Goal: Task Accomplishment & Management: Complete application form

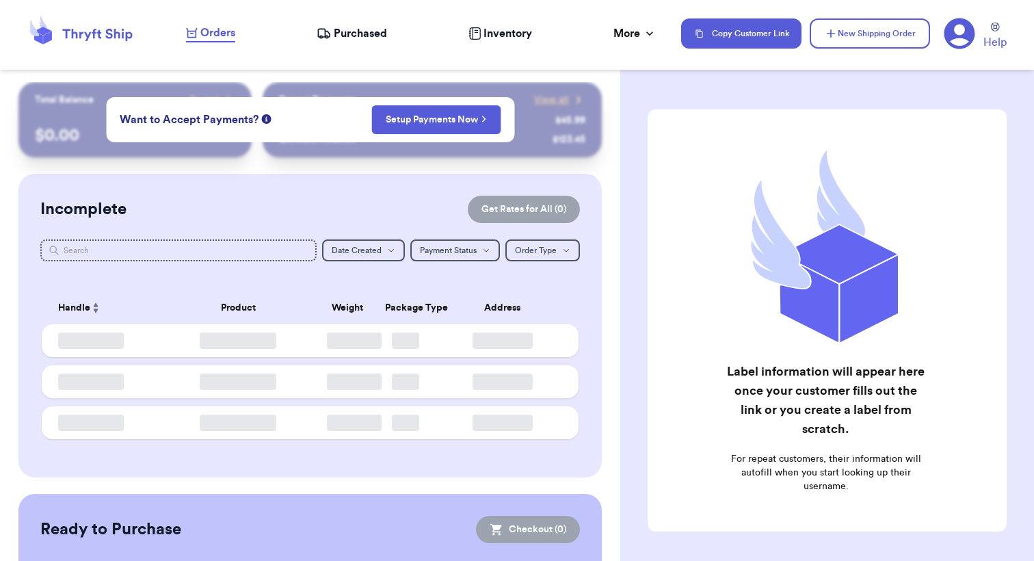
click at [334, 27] on div "Purchased" at bounding box center [352, 33] width 70 height 16
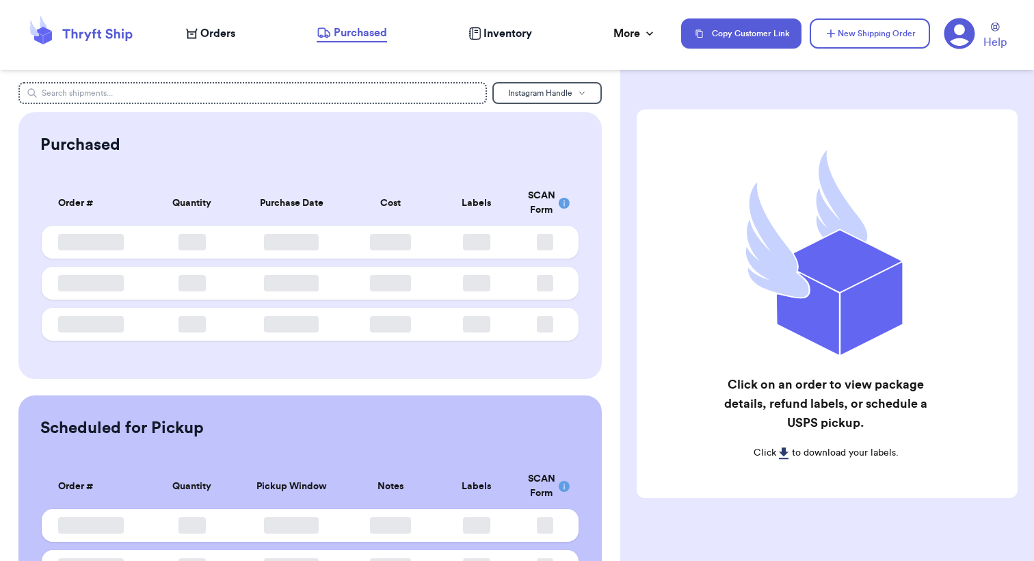
click at [211, 36] on span "Orders" at bounding box center [217, 33] width 35 height 16
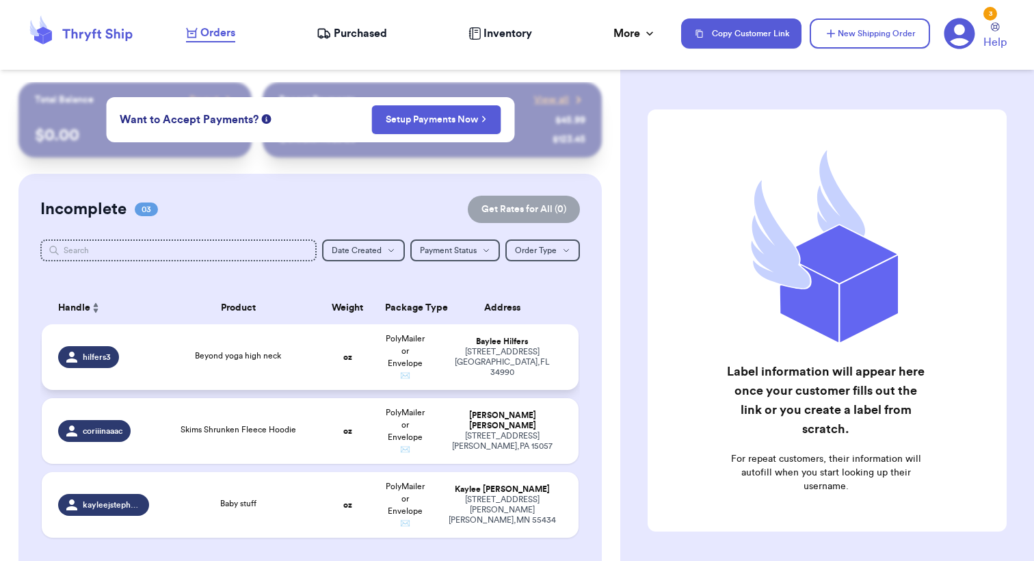
click at [288, 356] on td "Beyond yoga high neck" at bounding box center [237, 357] width 161 height 66
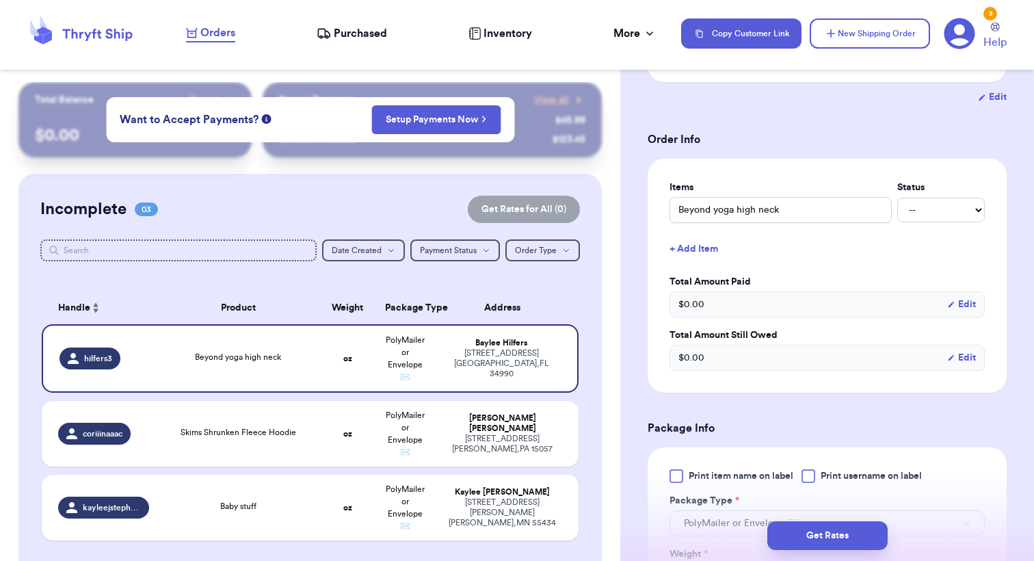
scroll to position [400, 0]
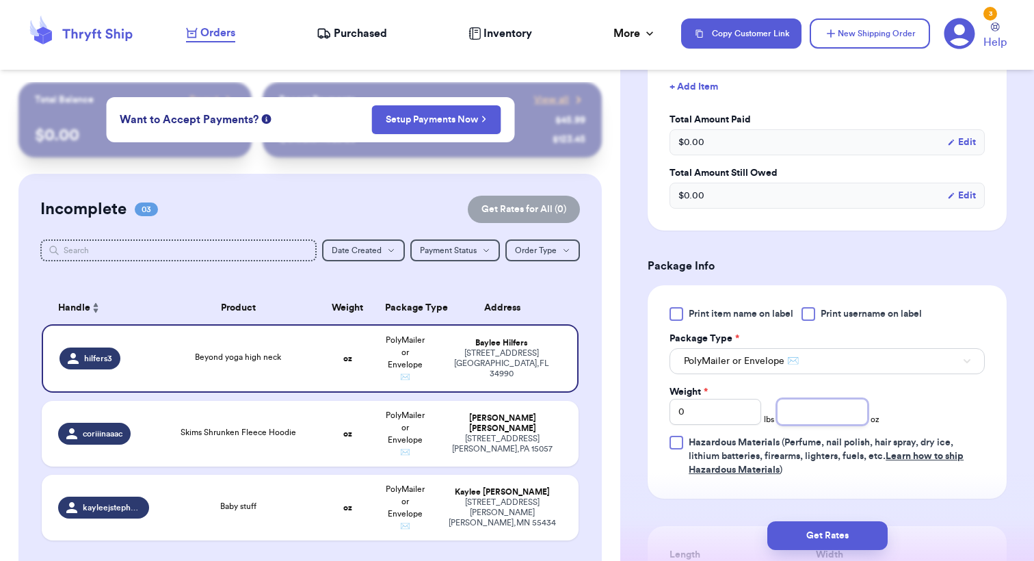
click at [838, 418] on input "number" at bounding box center [823, 412] width 92 height 26
type input "4"
click at [855, 533] on button "Get Rates" at bounding box center [827, 535] width 120 height 29
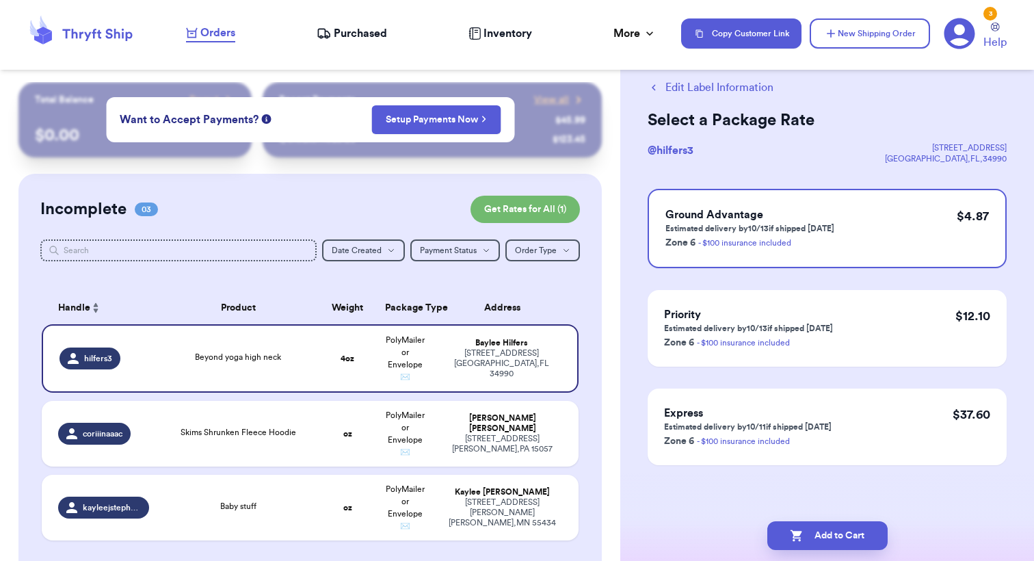
scroll to position [0, 0]
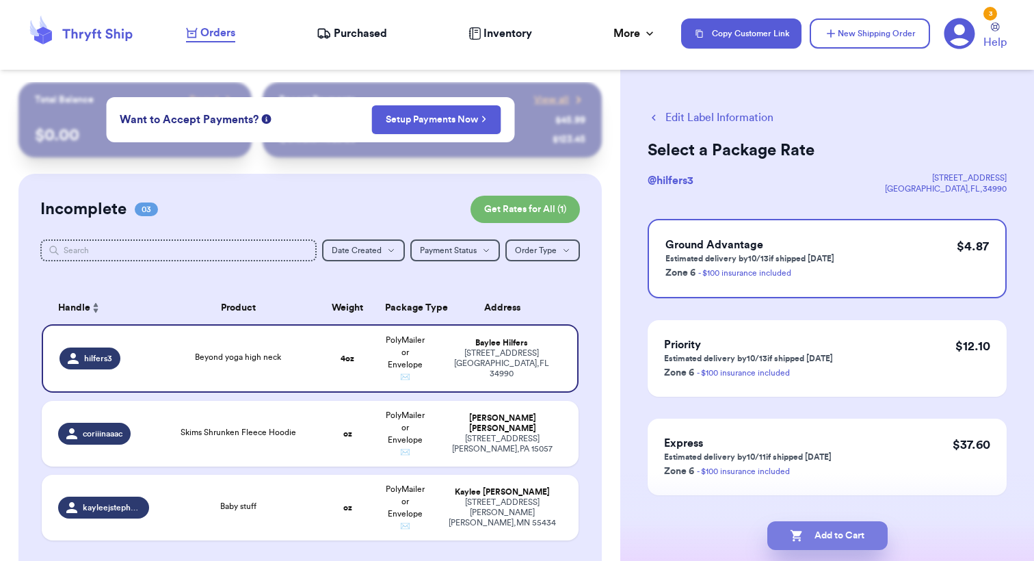
click at [855, 533] on button "Add to Cart" at bounding box center [827, 535] width 120 height 29
checkbox input "true"
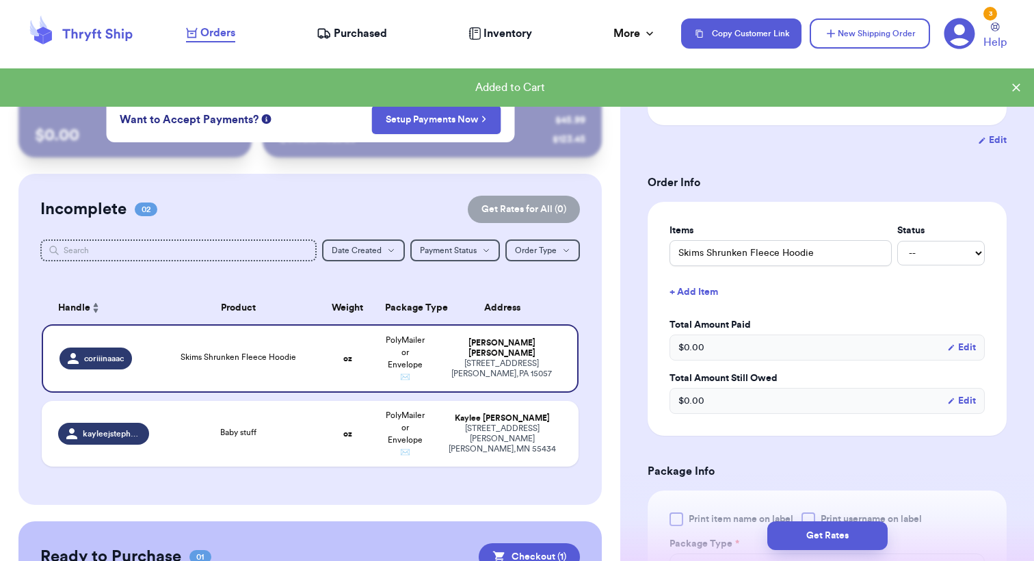
scroll to position [289, 0]
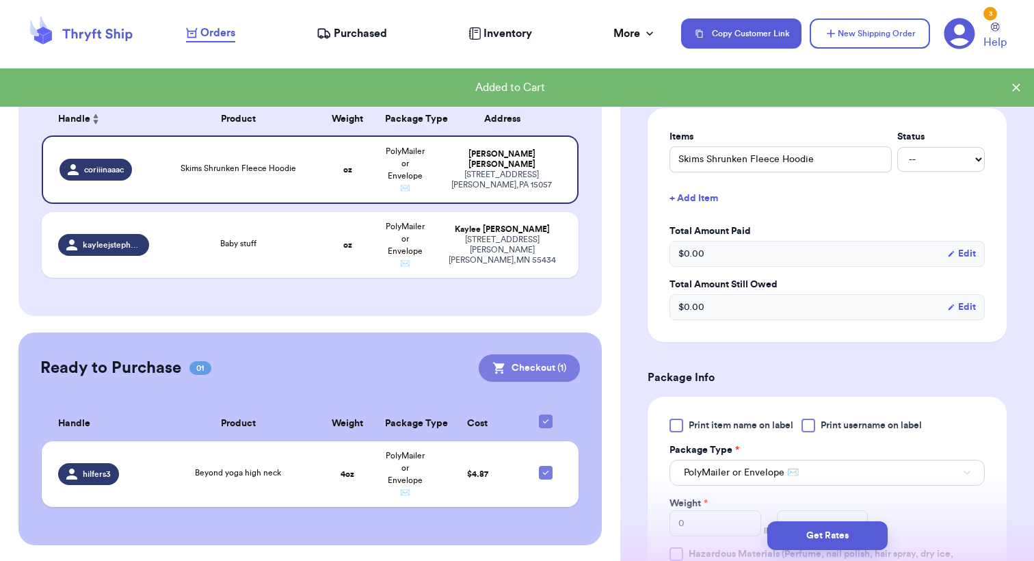
click at [551, 363] on button "Checkout ( 1 )" at bounding box center [529, 367] width 101 height 27
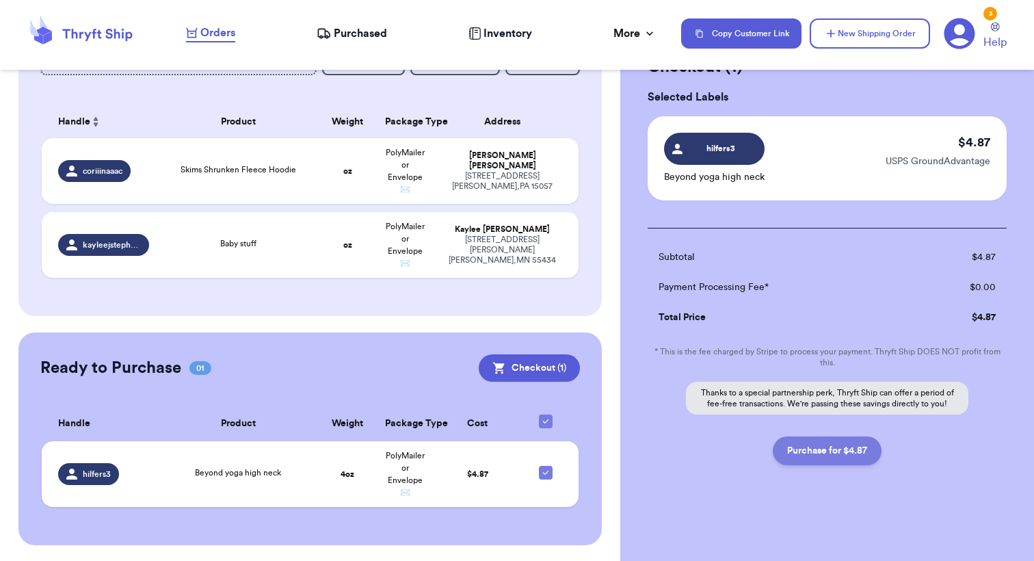
click at [839, 449] on button "Purchase for $4.87" at bounding box center [827, 450] width 109 height 29
checkbox input "false"
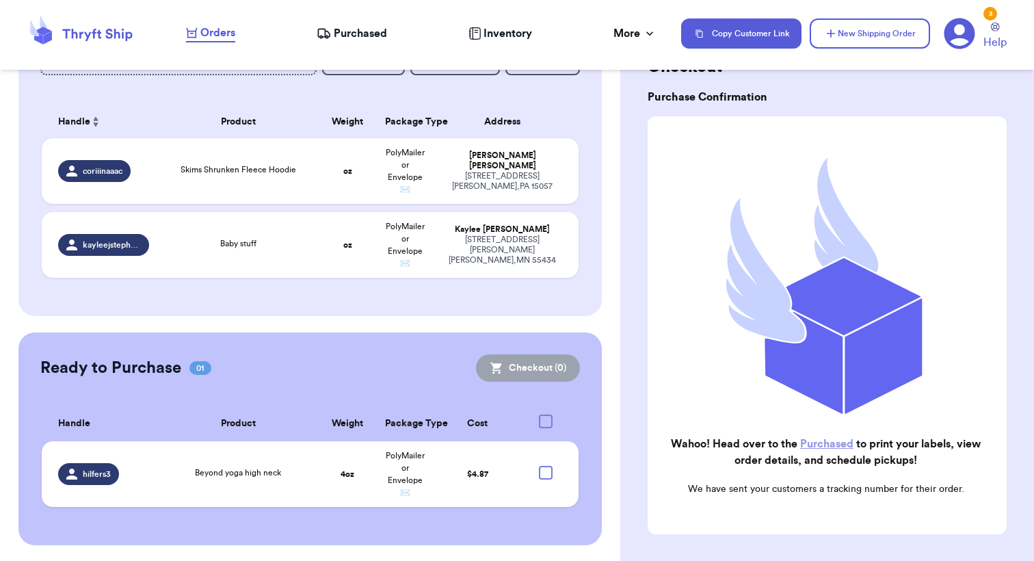
checkbox input "true"
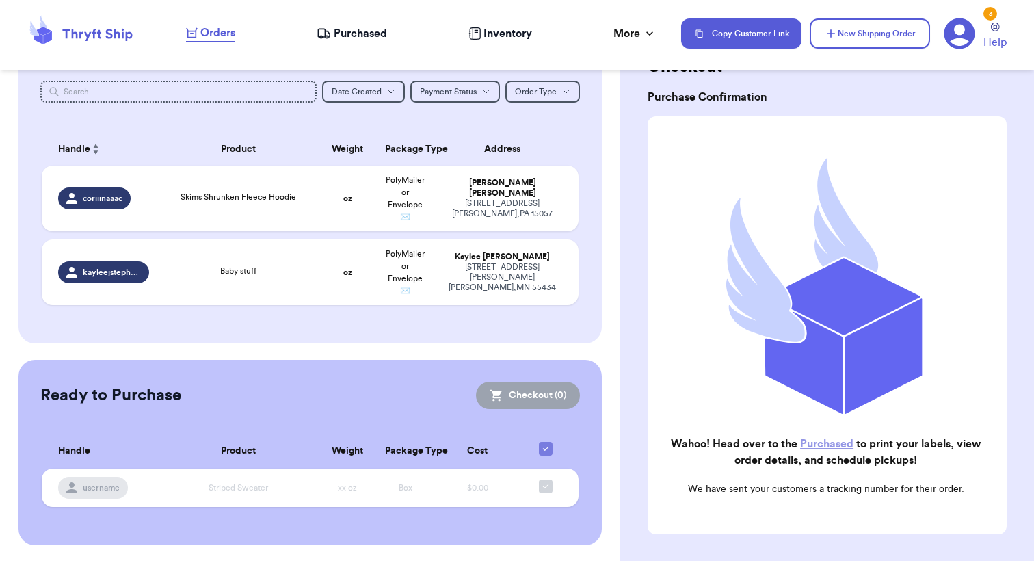
click at [369, 35] on span "Purchased" at bounding box center [360, 33] width 53 height 16
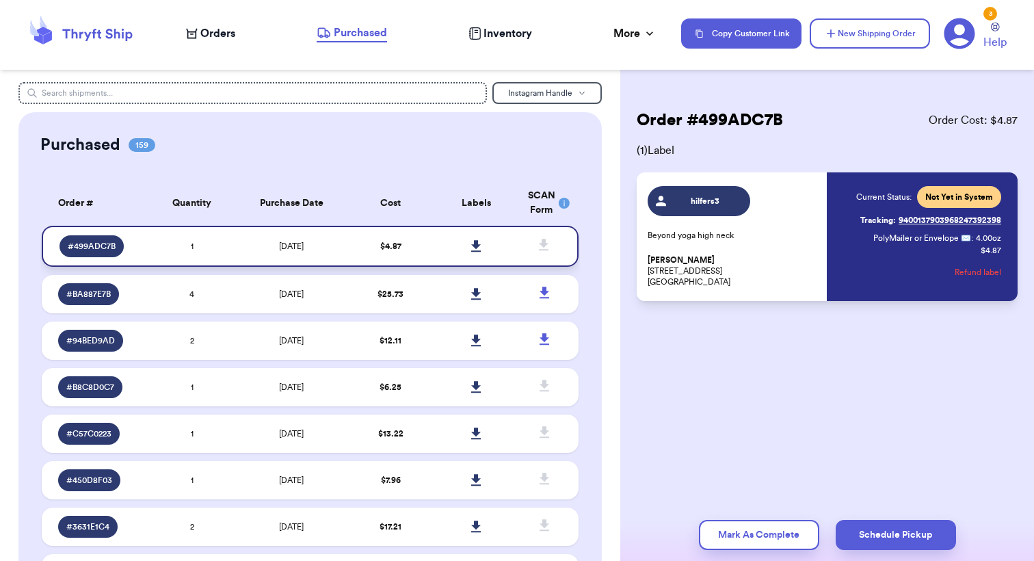
click at [473, 252] on icon at bounding box center [476, 246] width 10 height 12
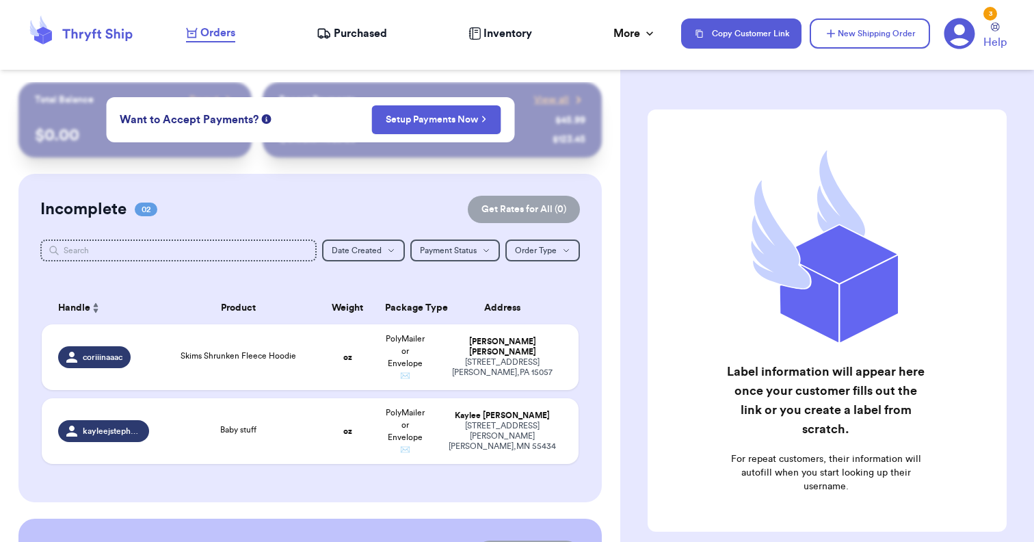
click at [354, 33] on span "Purchased" at bounding box center [360, 33] width 53 height 16
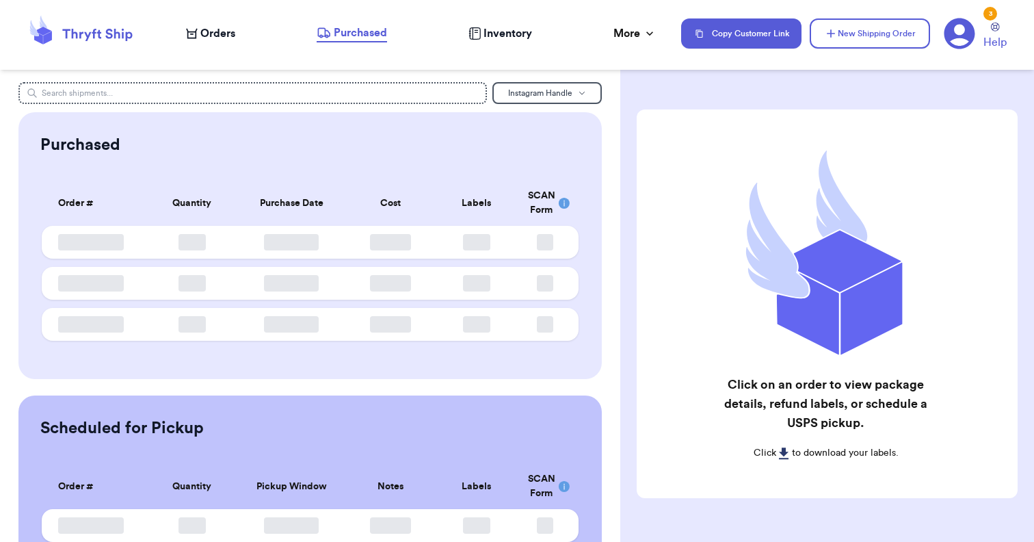
click at [222, 37] on span "Orders" at bounding box center [217, 33] width 35 height 16
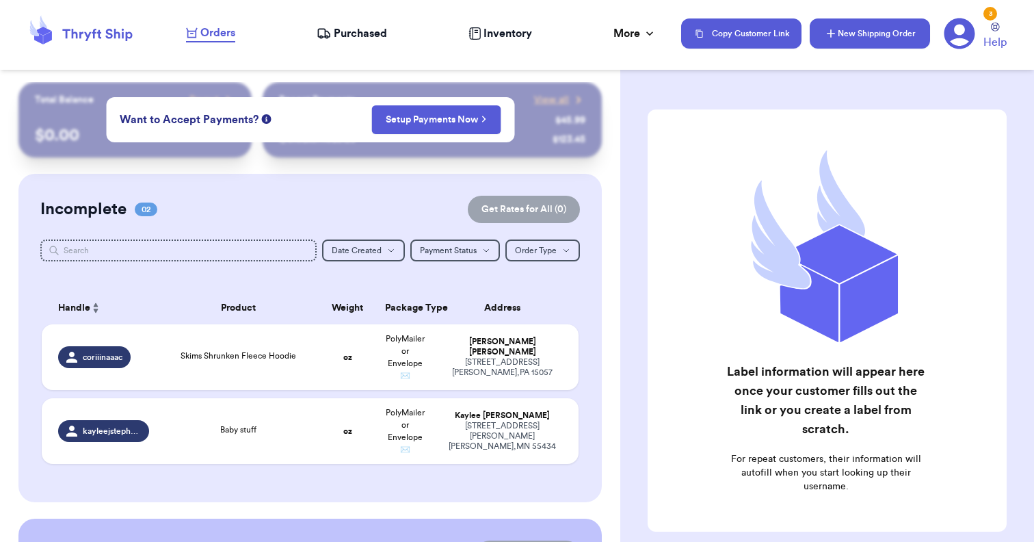
click at [878, 29] on button "New Shipping Order" at bounding box center [870, 33] width 120 height 30
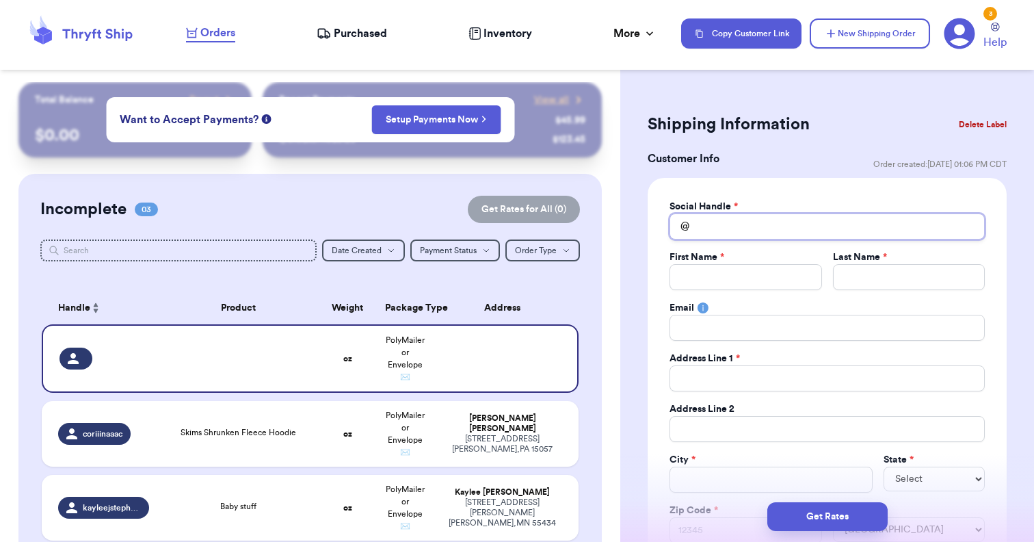
click at [770, 231] on input "Total Amount Paid" at bounding box center [826, 226] width 315 height 26
type input "e"
type input "em"
type input "emi"
type input "emil"
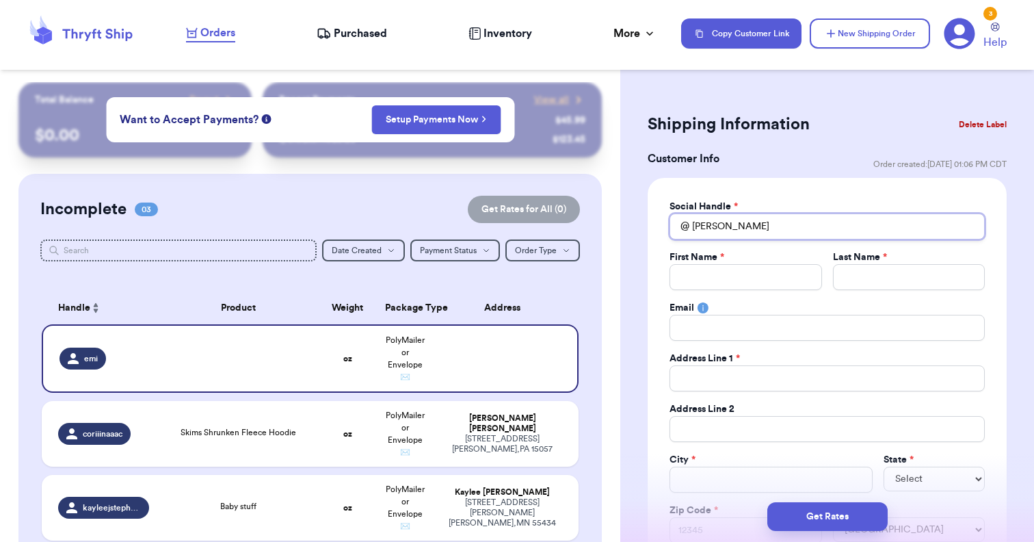
type input "emily"
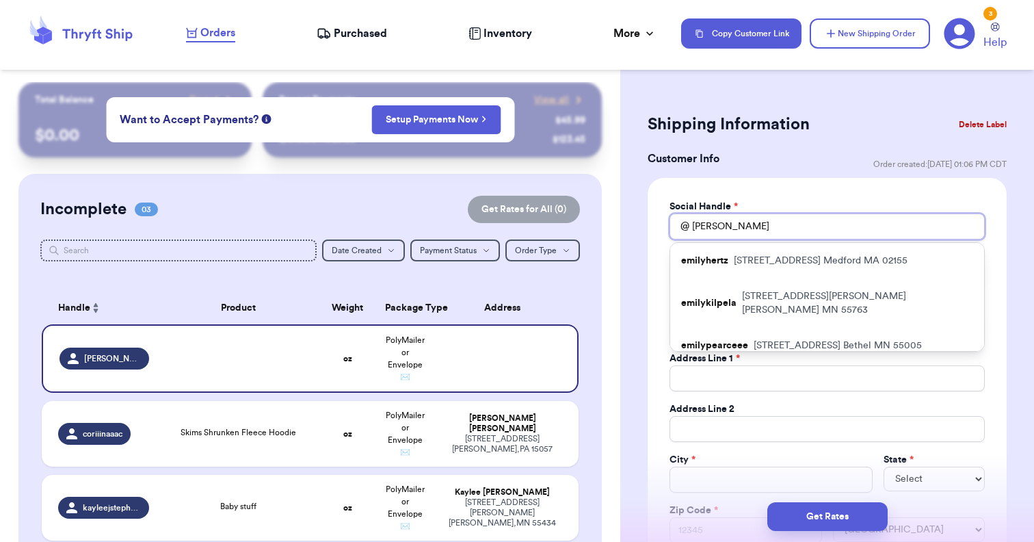
type input "emilyj"
type input "emilyje"
type input "emilyjea"
type input "emilyjean"
type input "emilyjeanb"
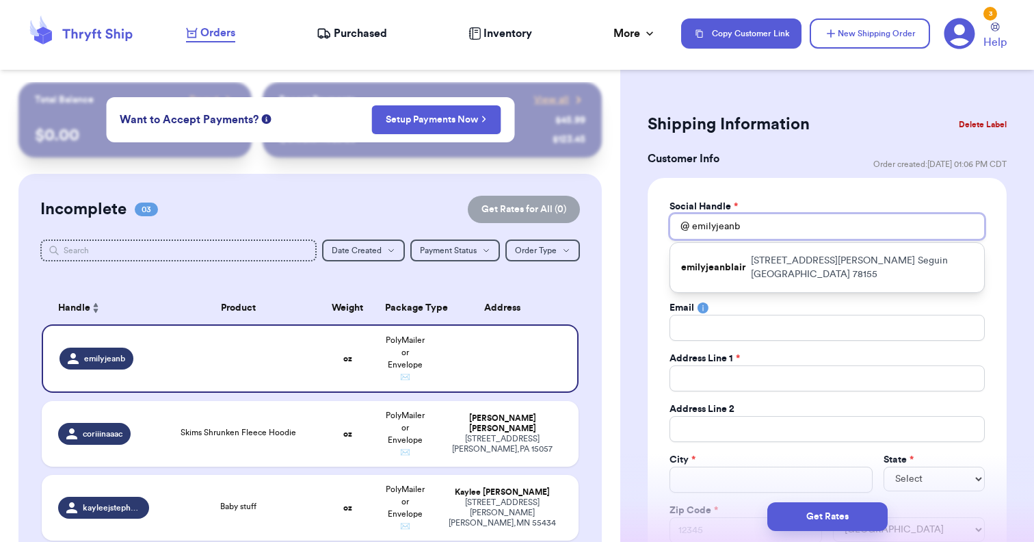
type input "emilyjeanbl"
type input "emilyjeanbla"
type input "emilyjeanblai"
type input "emilyjeanblair"
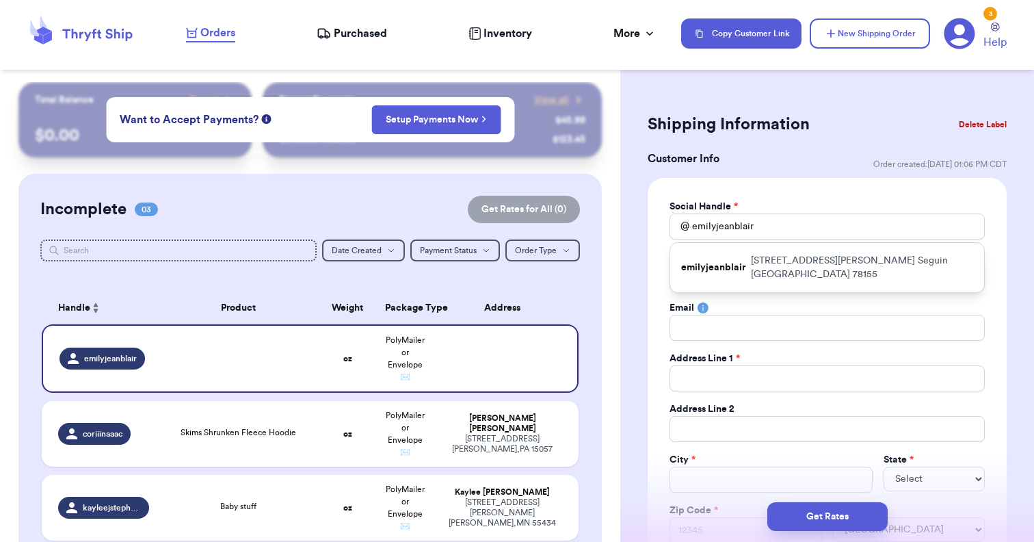
click at [803, 199] on div "Social Handle * @ emilyjeanblair emilyjeanblair 2132 Darst St. Seguin TX 78155 …" at bounding box center [827, 384] width 359 height 412
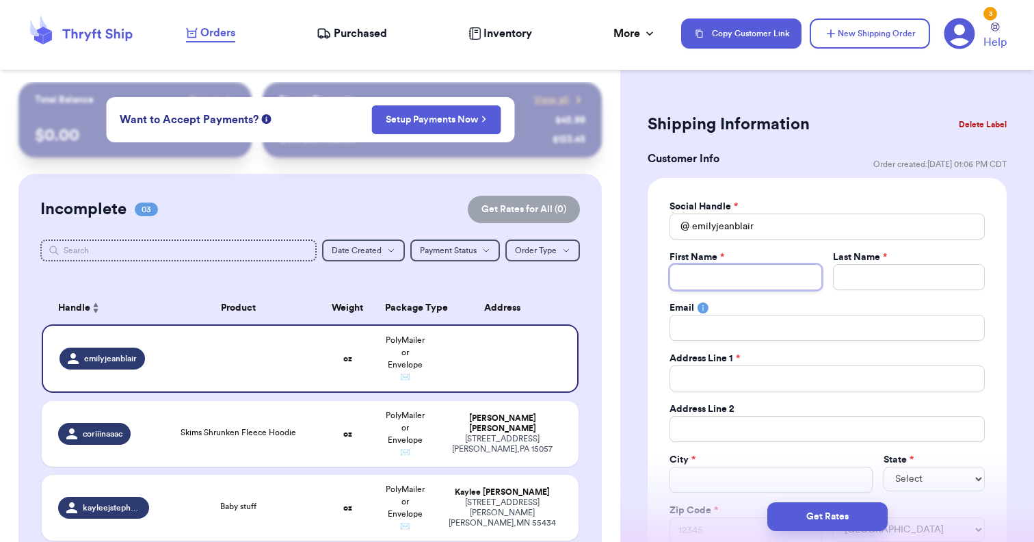
paste input "Classical Conversations Returns"
type input "Classical Conversations Returns"
type input "Classical Conversations Return"
type input "Classical Conversations Retur"
type input "Classical Conversations Retu"
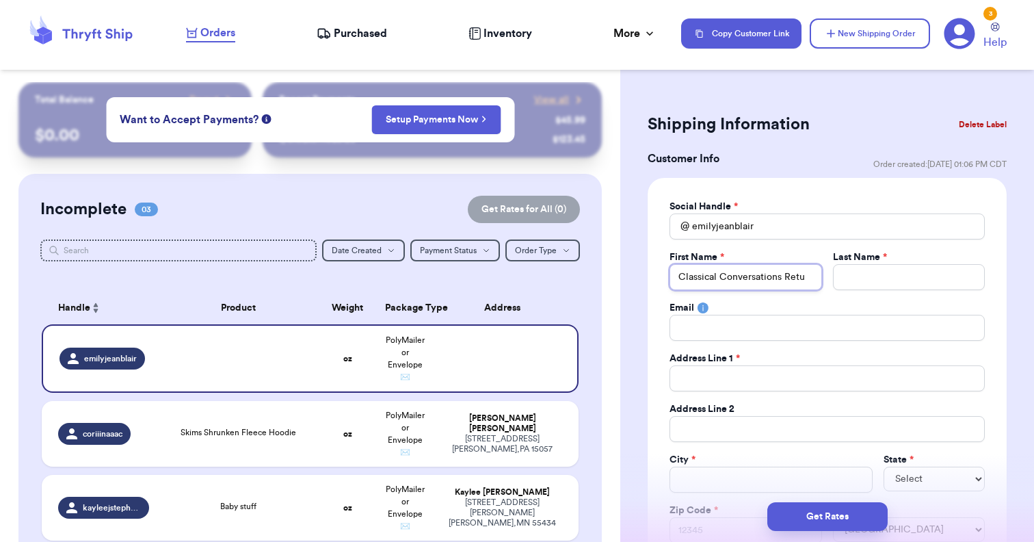
type input "Classical Conversations Ret"
type input "Classical Conversations Re"
type input "Classical Conversations R"
type input "Classical Conversations"
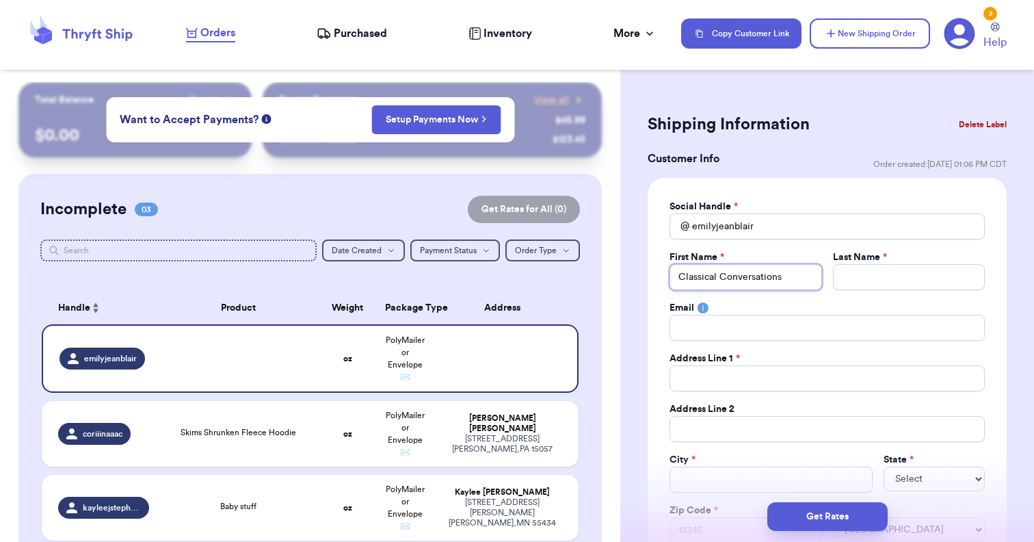
type input "Classical Conversations"
type input "R"
type input "Re"
type input "Ret"
type input "Retu"
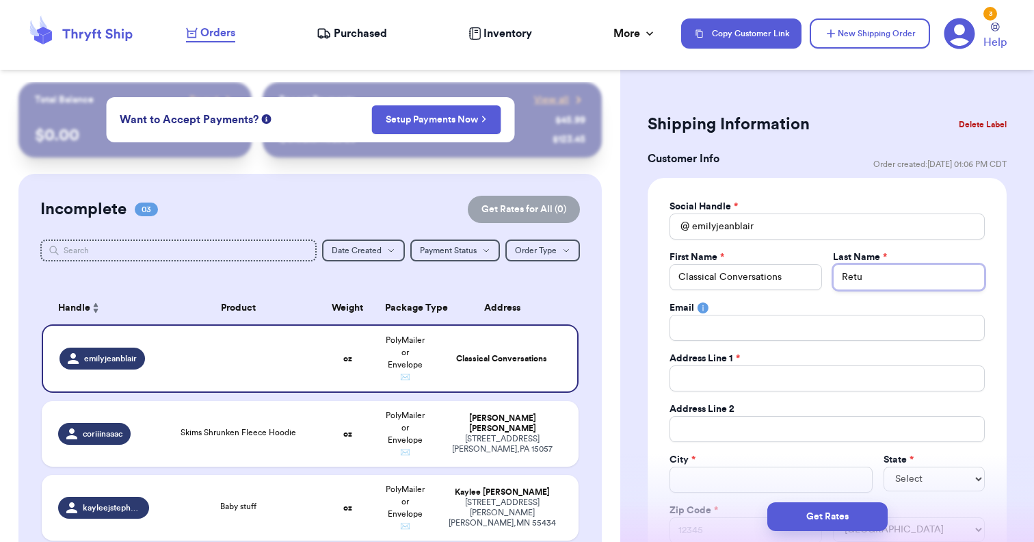
type input "Retur"
type input "Return"
type input "Returns"
type input "e"
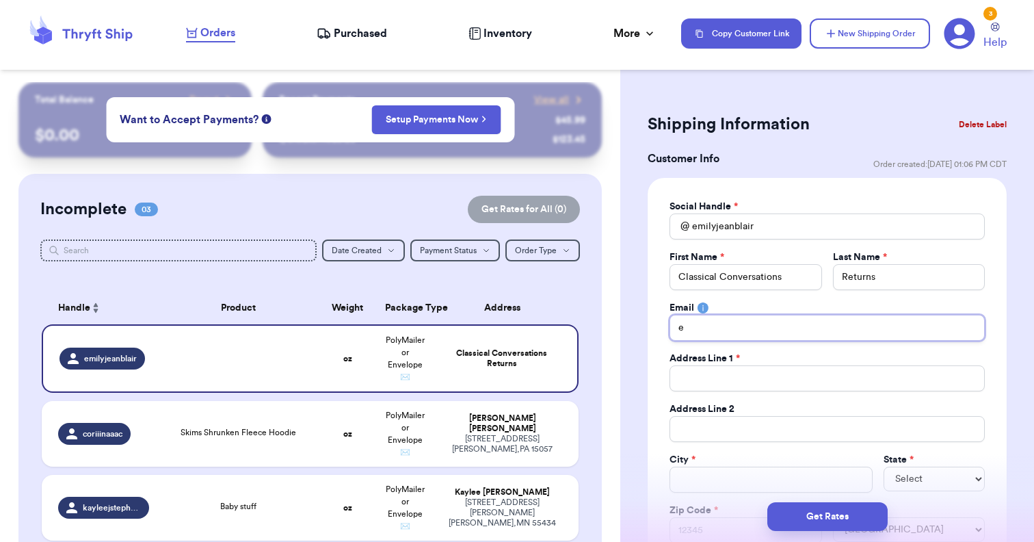
type input "em"
type input "emi"
type input "emil"
type input "emily"
type input "emilyjeanblair@gmail.com"
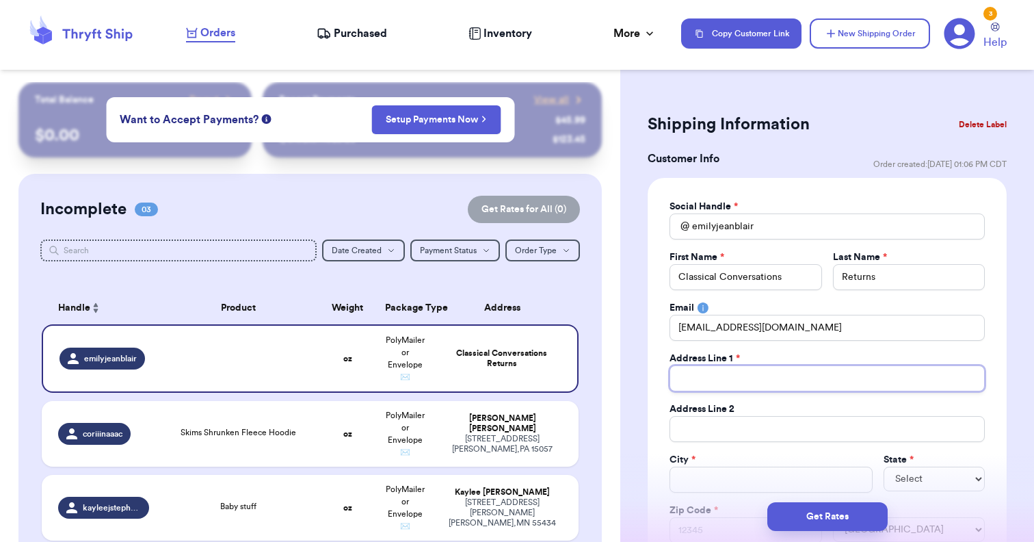
paste input "255 Airtool Drive"
type input "255 Airtool Drive"
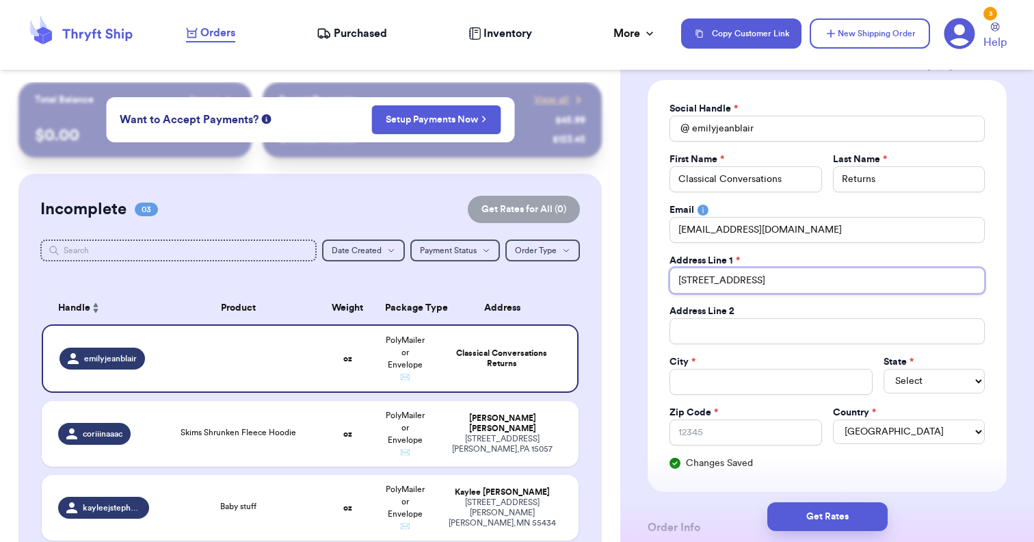
scroll to position [124, 0]
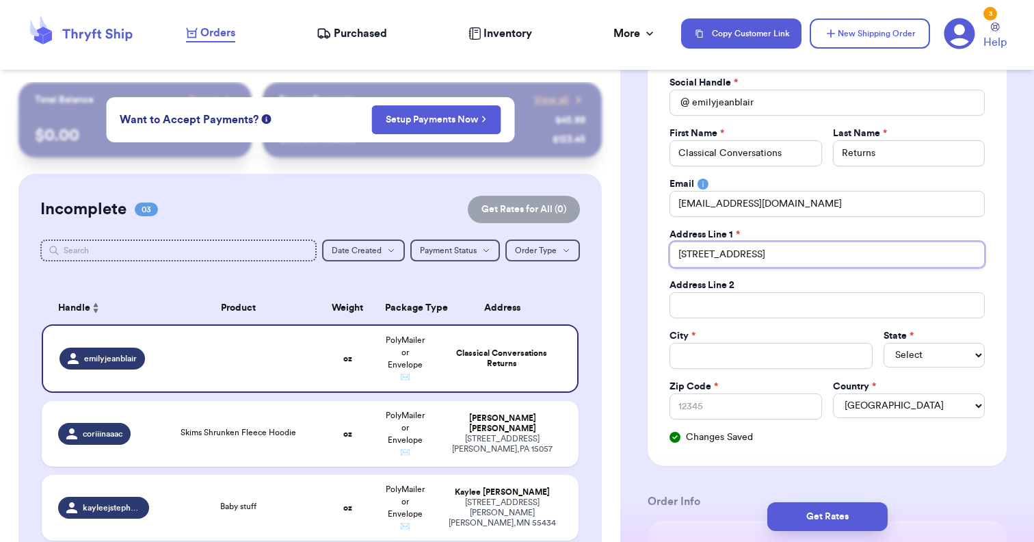
type input "255 Airtool Drive"
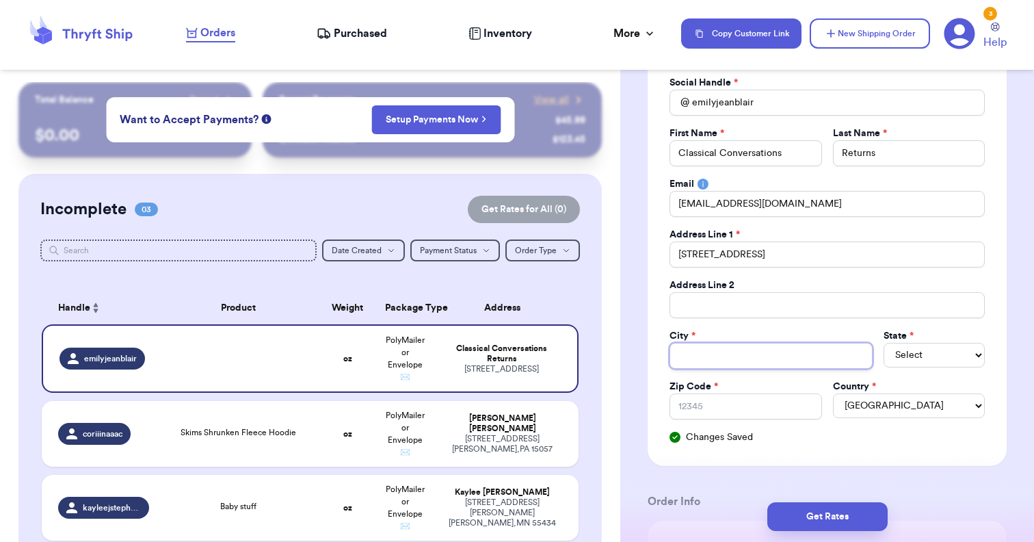
paste input "Southern Pines"
type input "Southern Pines"
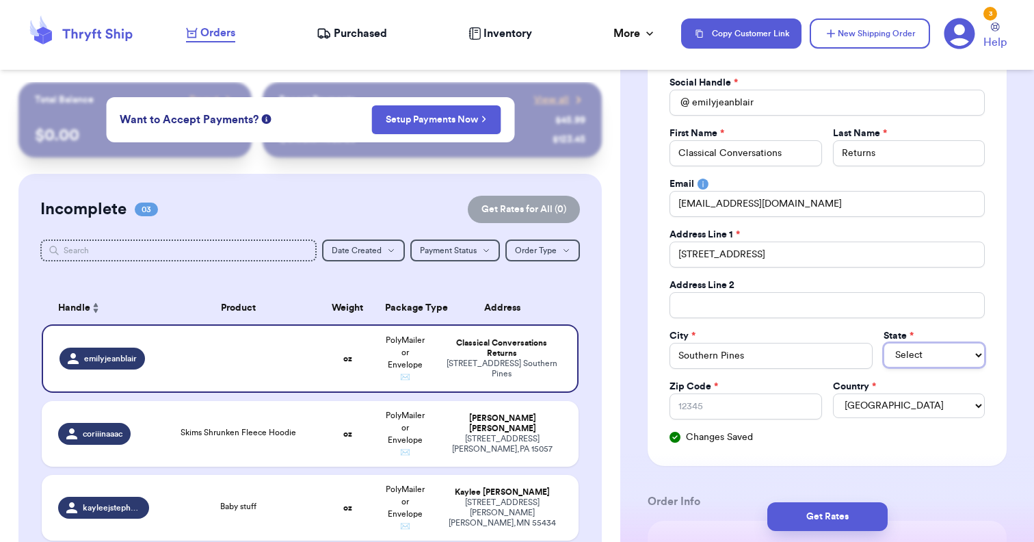
select select "NC"
paste input "28387"
type input "28387"
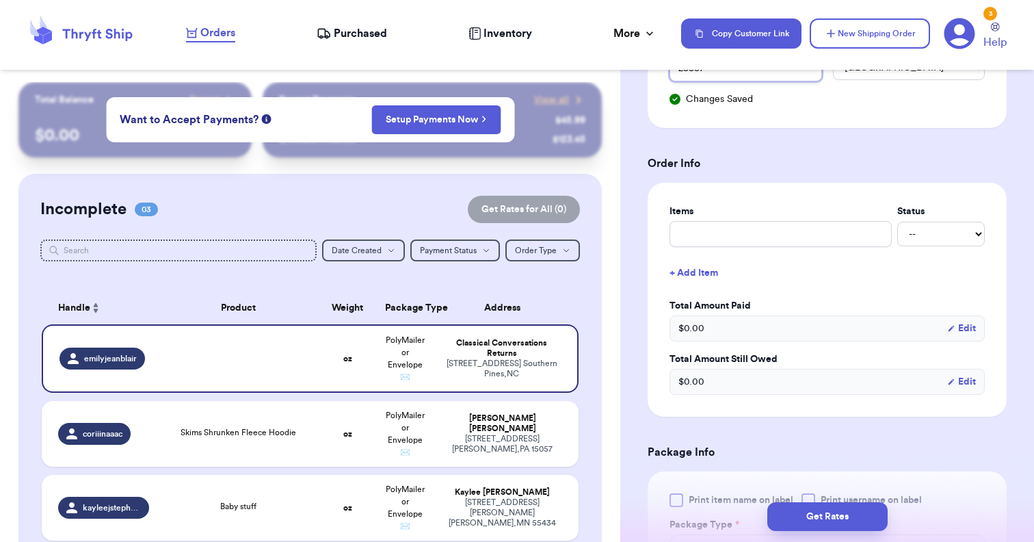
scroll to position [476, 0]
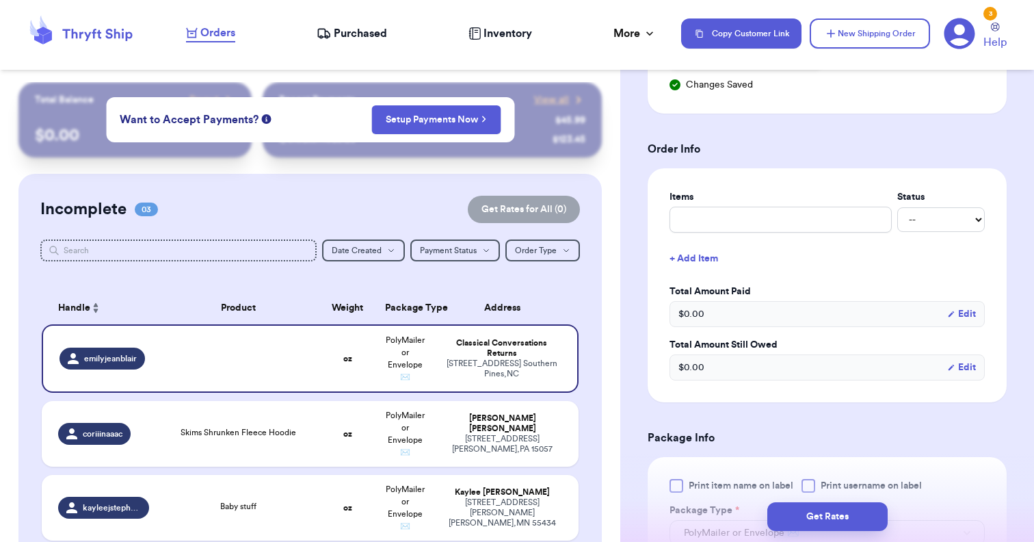
type input "28387"
type input "b"
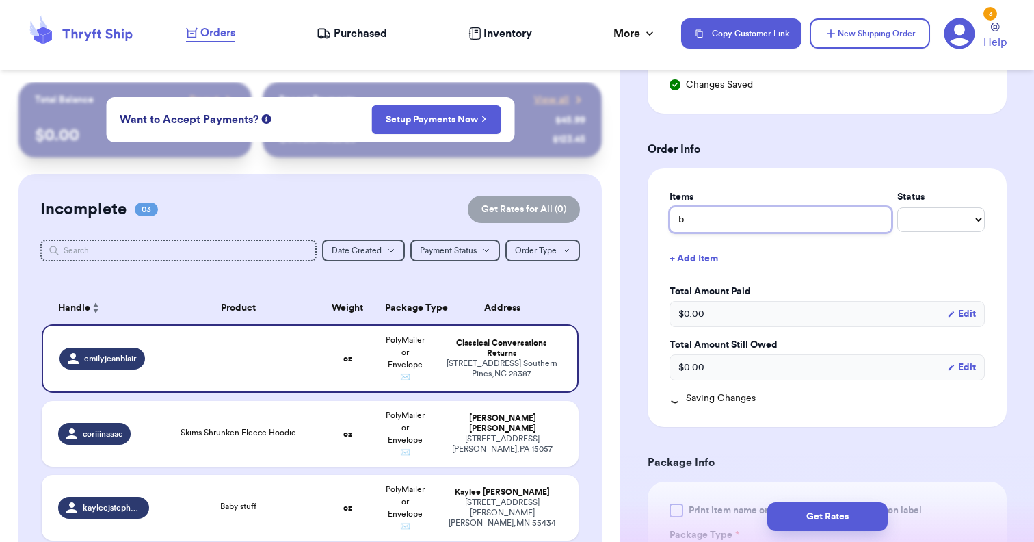
type input "bo"
type input "boo"
type input "book"
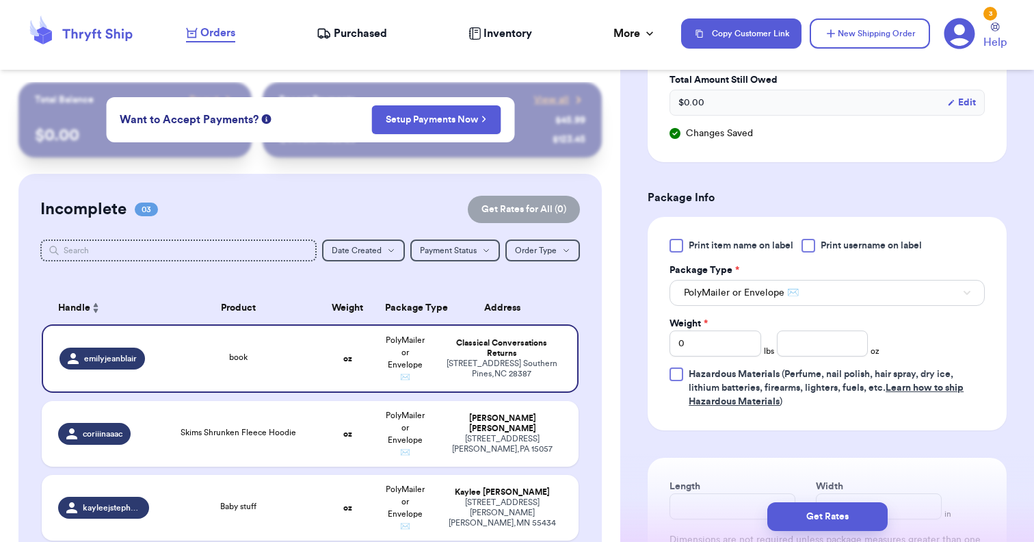
scroll to position [751, 0]
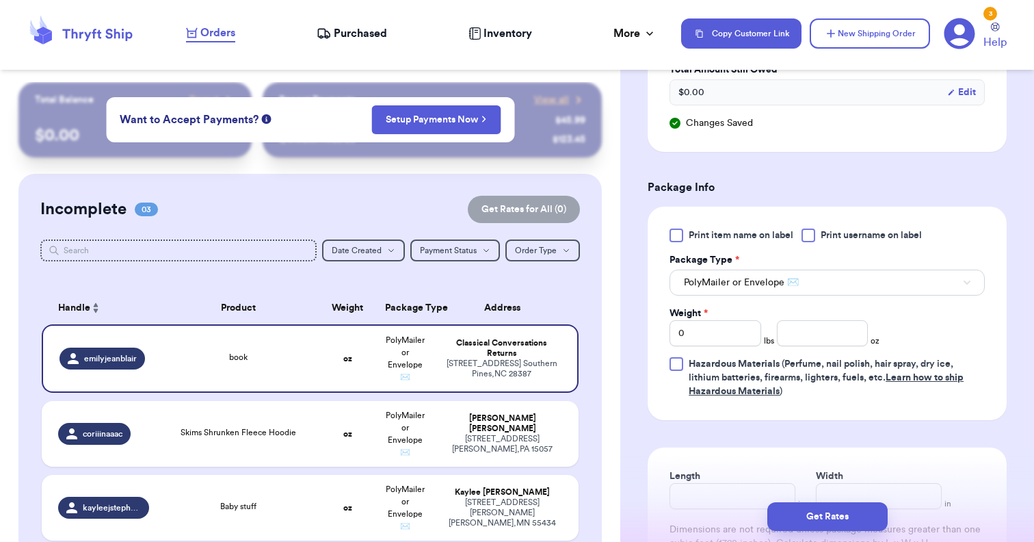
type input "book"
click at [970, 280] on button "PolyMailer or Envelope ✉️" at bounding box center [826, 282] width 315 height 26
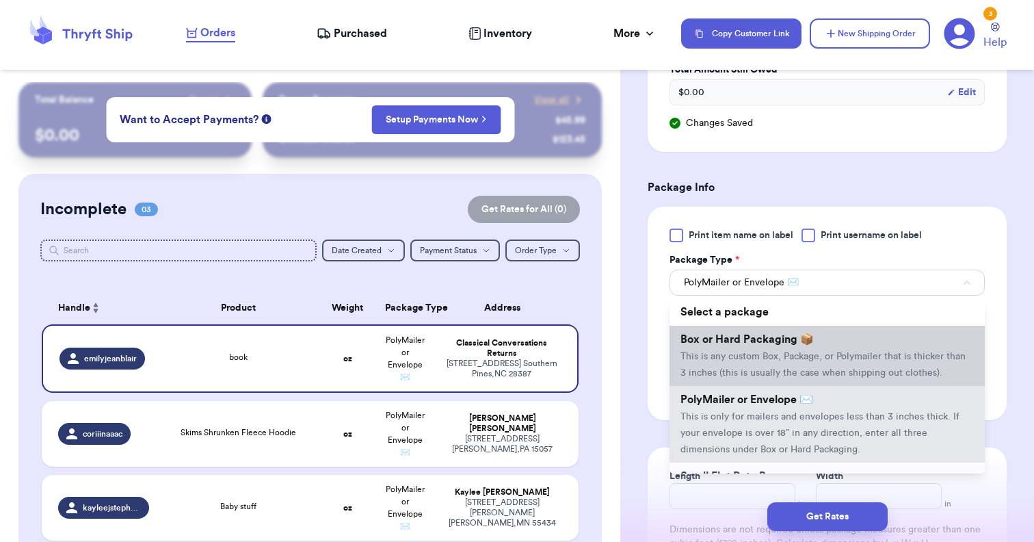
click at [832, 356] on span "This is any custom Box, Package, or Polymailer that is thicker than 3 inches (t…" at bounding box center [822, 364] width 285 height 26
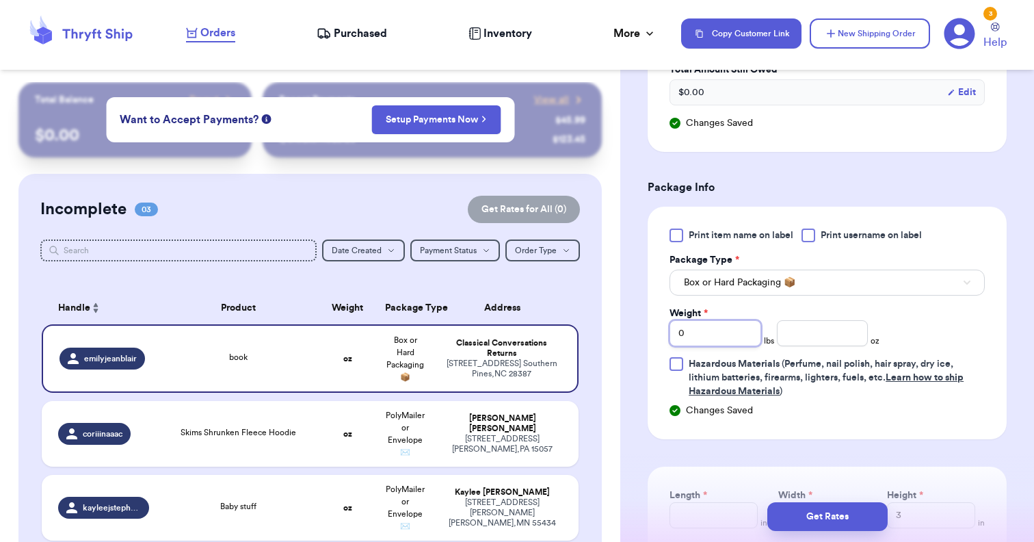
click at [743, 330] on input "0" at bounding box center [715, 333] width 92 height 26
type input "3"
type input "2"
click at [833, 342] on input "number" at bounding box center [823, 333] width 92 height 26
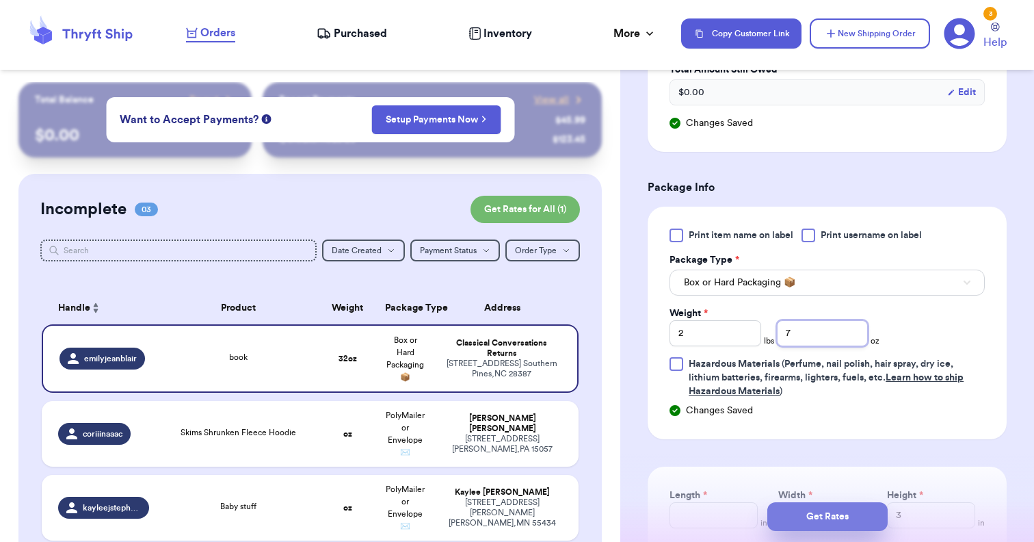
type input "7"
click at [825, 520] on button "Get Rates" at bounding box center [827, 516] width 120 height 29
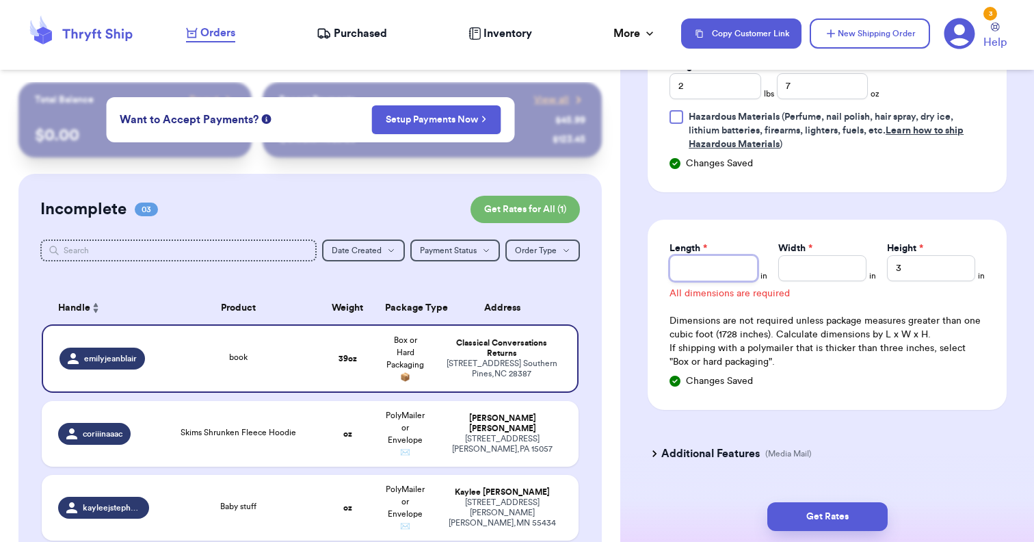
click at [702, 268] on input "Length *" at bounding box center [713, 268] width 88 height 26
type input "11"
click at [812, 271] on input "Width *" at bounding box center [822, 268] width 88 height 26
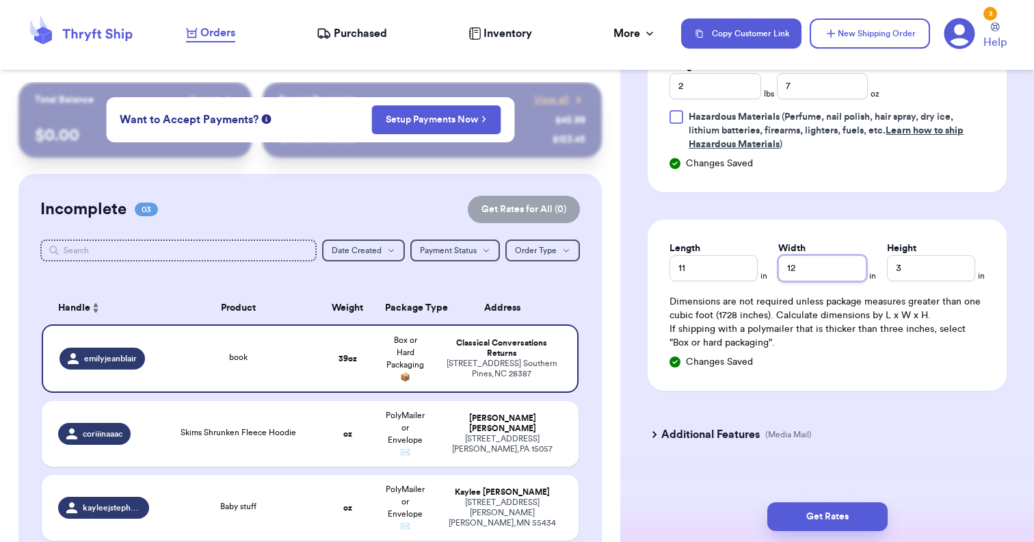
type input "12"
click at [728, 284] on div "Length 11 in Width 12 in Height 3 in Dimensions are not required unless package…" at bounding box center [827, 305] width 359 height 171
click at [728, 275] on input "11" at bounding box center [713, 268] width 88 height 26
type input "10.5"
click at [815, 271] on input "12" at bounding box center [822, 268] width 88 height 26
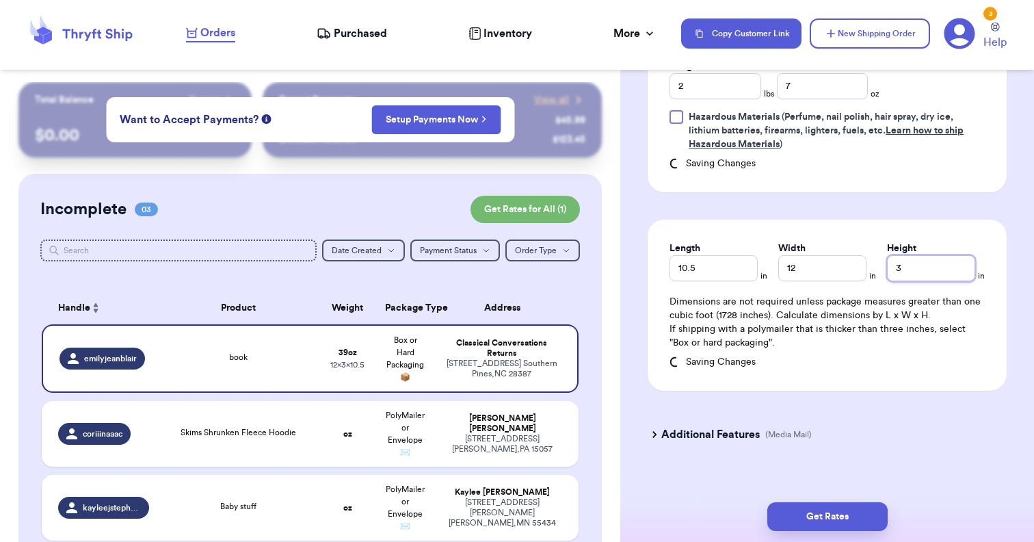
click at [932, 263] on input "3" at bounding box center [931, 268] width 88 height 26
click at [909, 271] on input "3" at bounding box center [931, 268] width 88 height 26
type input "3.5"
click at [840, 515] on button "Get Rates" at bounding box center [827, 516] width 120 height 29
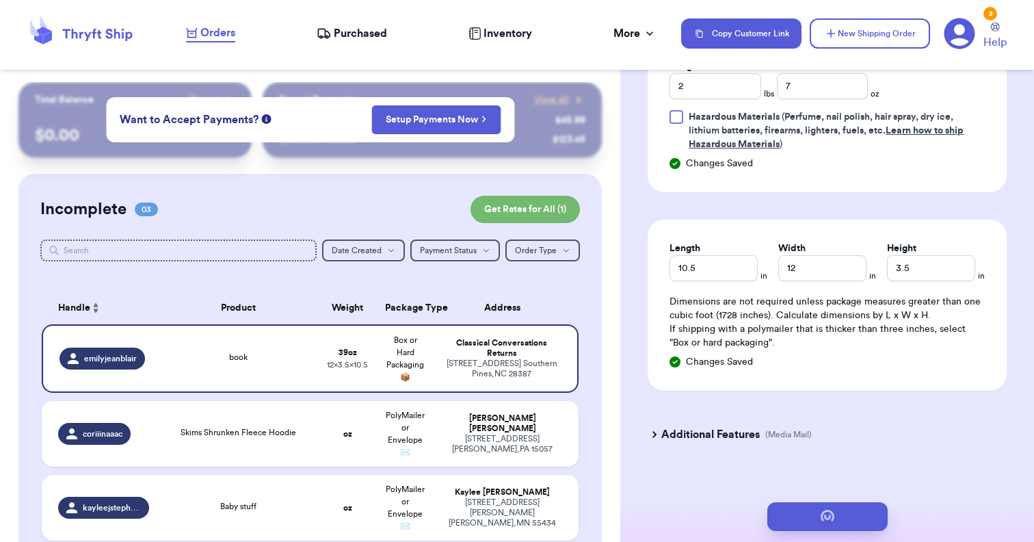
scroll to position [0, 0]
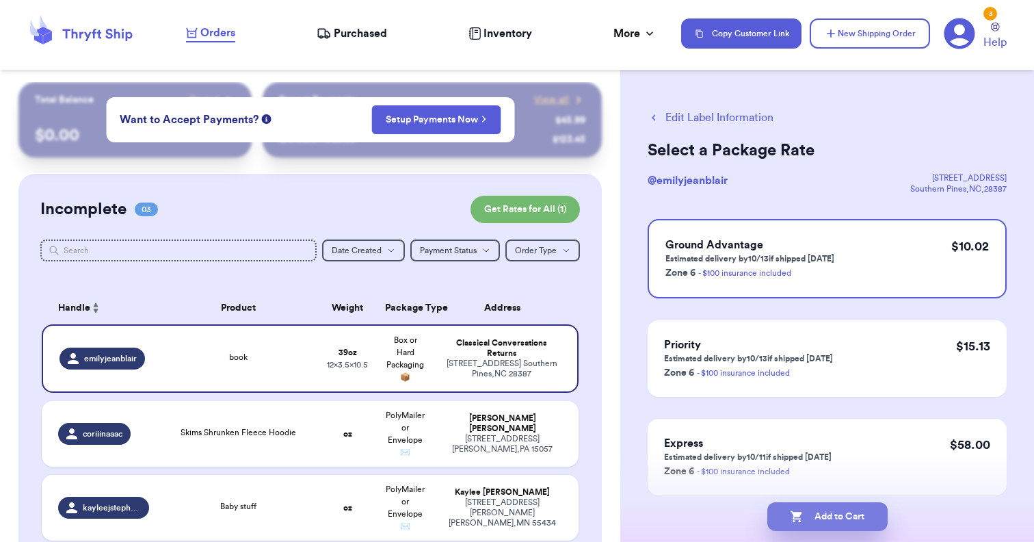
click at [836, 519] on button "Add to Cart" at bounding box center [827, 516] width 120 height 29
checkbox input "true"
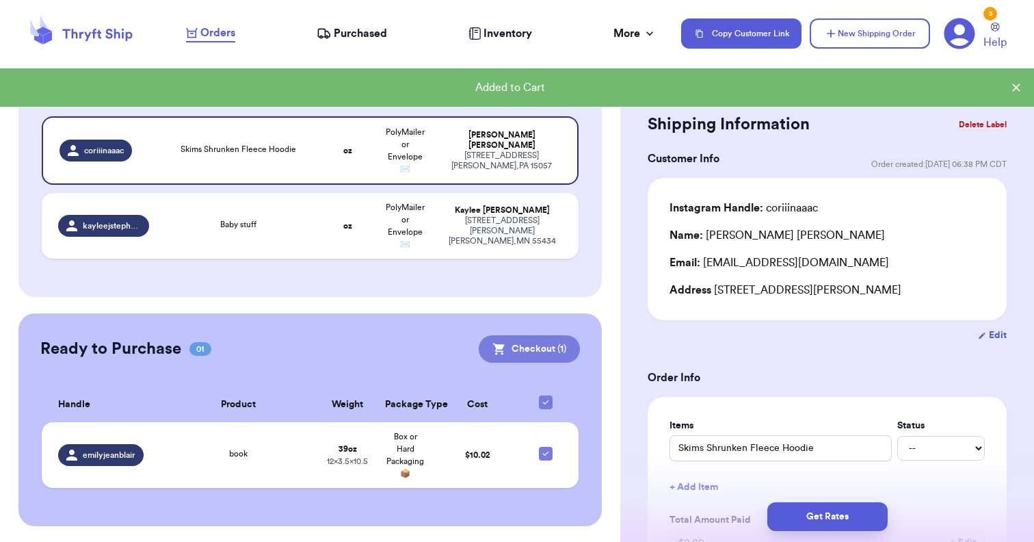
click at [516, 351] on button "Checkout ( 1 )" at bounding box center [529, 348] width 101 height 27
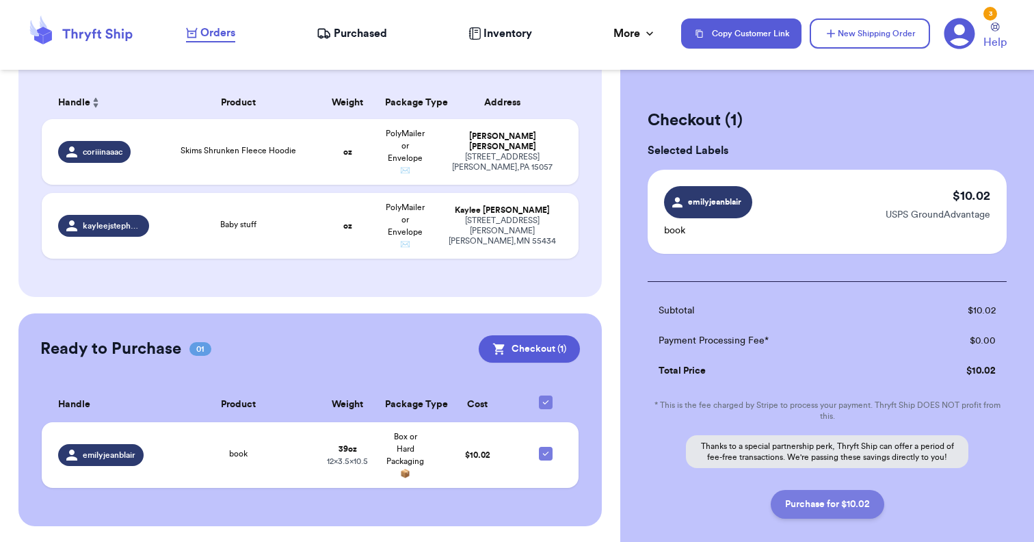
click at [838, 502] on button "Purchase for $10.02" at bounding box center [828, 504] width 114 height 29
checkbox input "false"
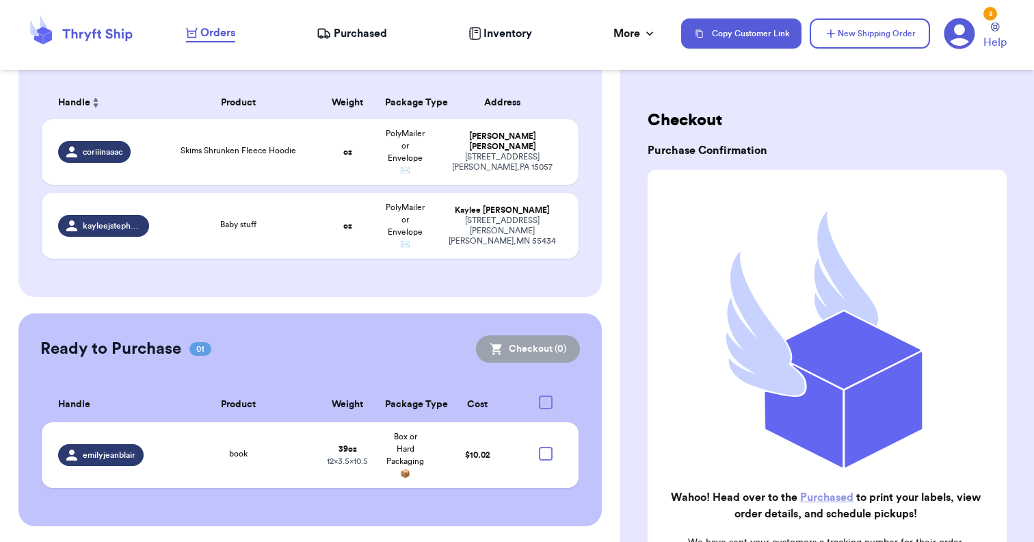
checkbox input "true"
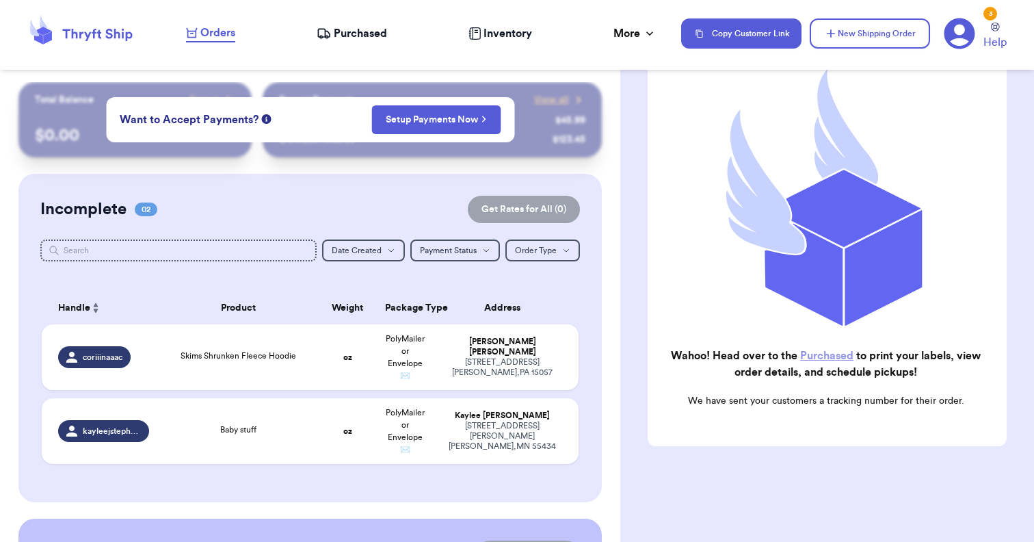
click at [365, 38] on span "Purchased" at bounding box center [360, 33] width 53 height 16
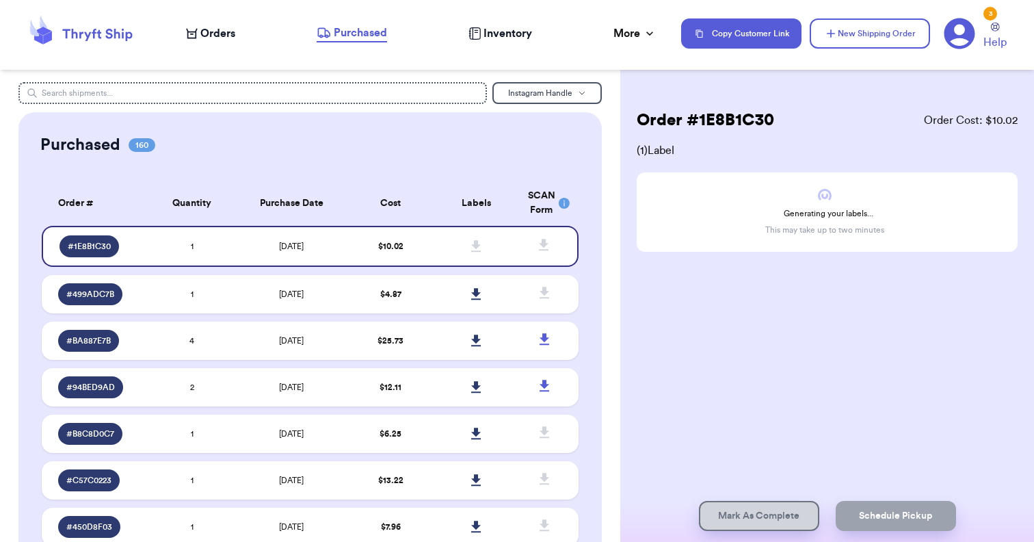
click at [220, 30] on span "Orders" at bounding box center [217, 33] width 35 height 16
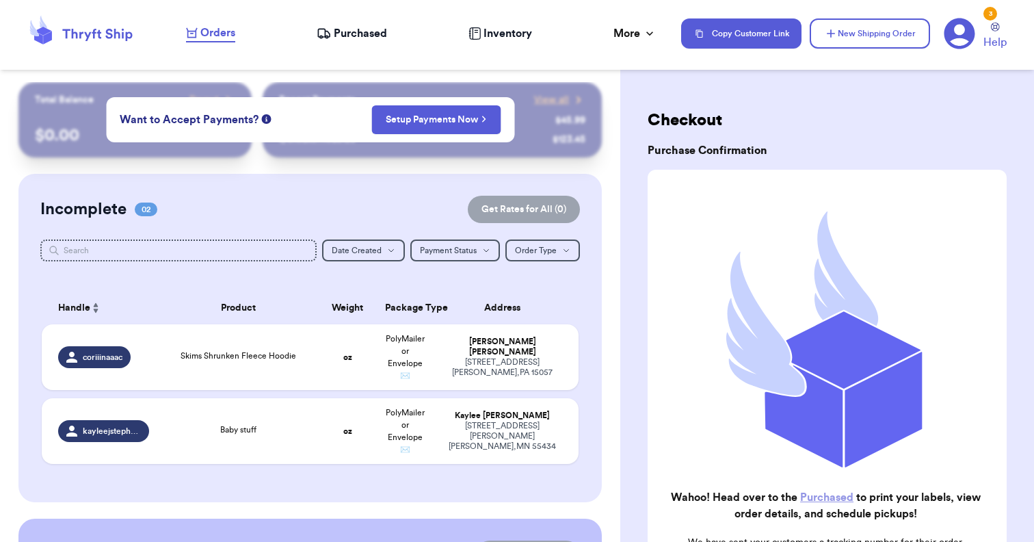
click at [338, 32] on span "Purchased" at bounding box center [360, 33] width 53 height 16
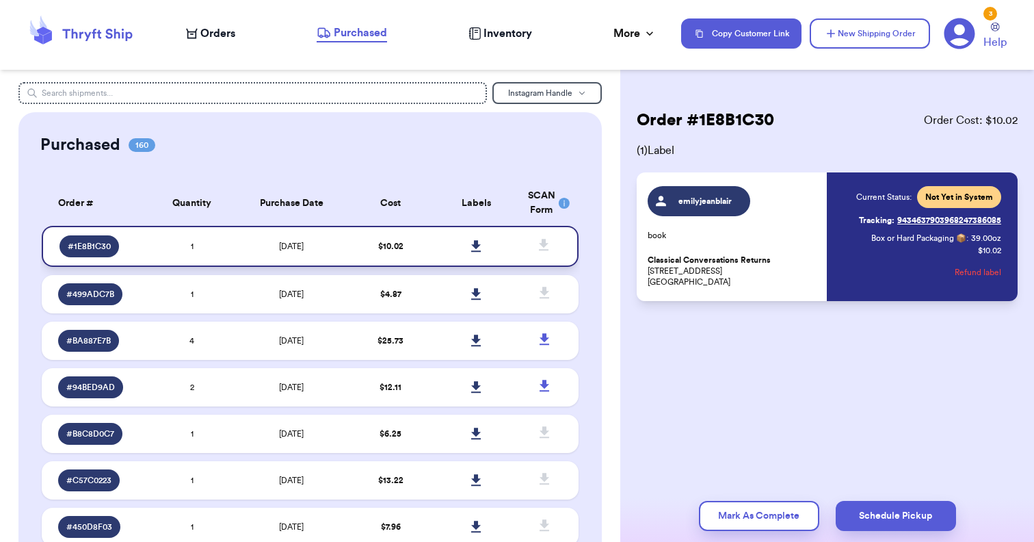
click at [474, 252] on icon at bounding box center [476, 246] width 10 height 12
click at [571, 1] on header "Orders Purchased Inventory More Stats Completed Orders Payments Payouts Copy Cu…" at bounding box center [517, 35] width 1034 height 70
